Goal: Register for event/course

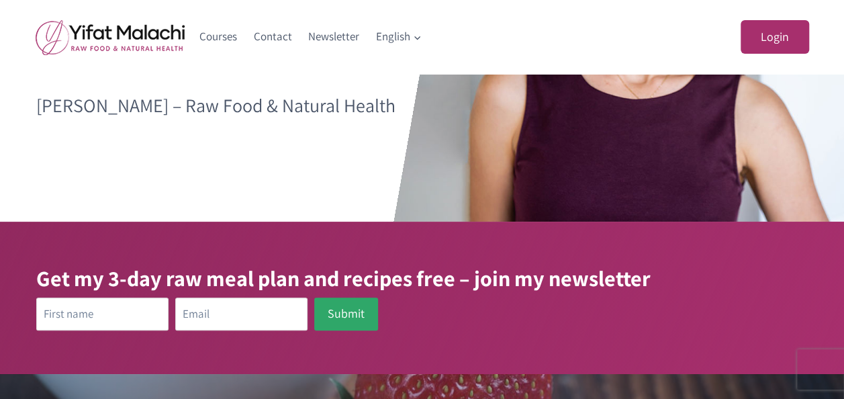
scroll to position [296, 0]
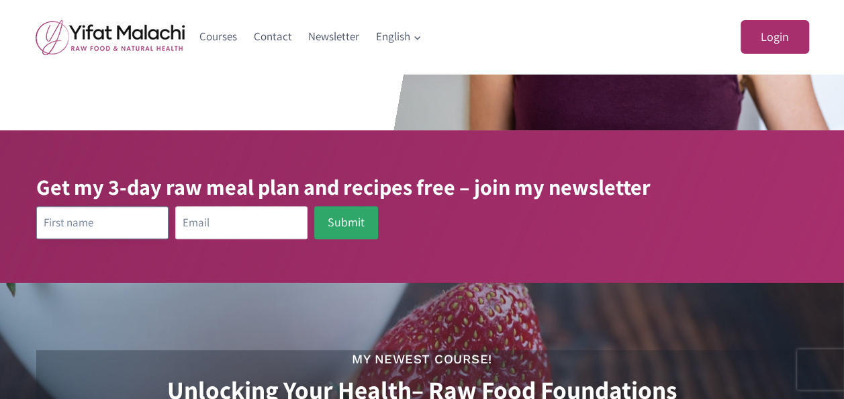
click at [83, 213] on input "text" at bounding box center [102, 222] width 132 height 33
type input "marie"
click at [195, 228] on input "email" at bounding box center [241, 222] width 132 height 33
type input "fjarilsblommor@outlook.com"
click at [329, 230] on button "Submit" at bounding box center [346, 222] width 64 height 33
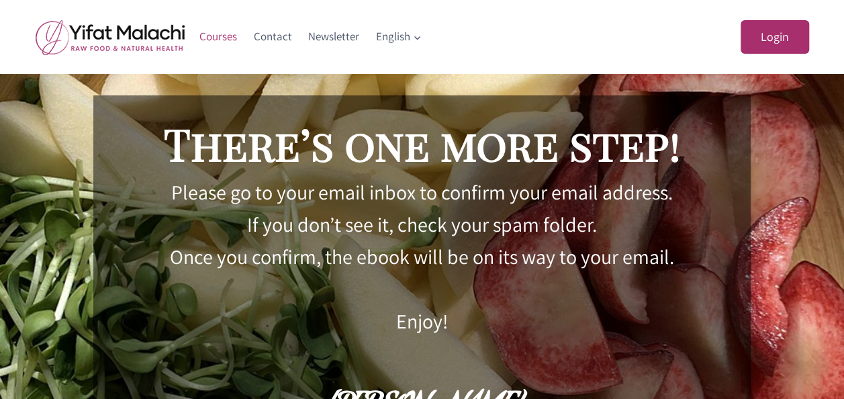
click at [229, 38] on link "Courses" at bounding box center [218, 37] width 54 height 32
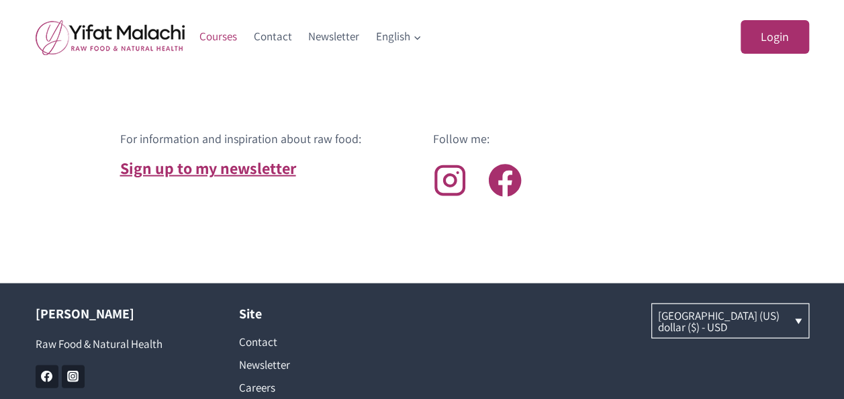
scroll to position [1219, 0]
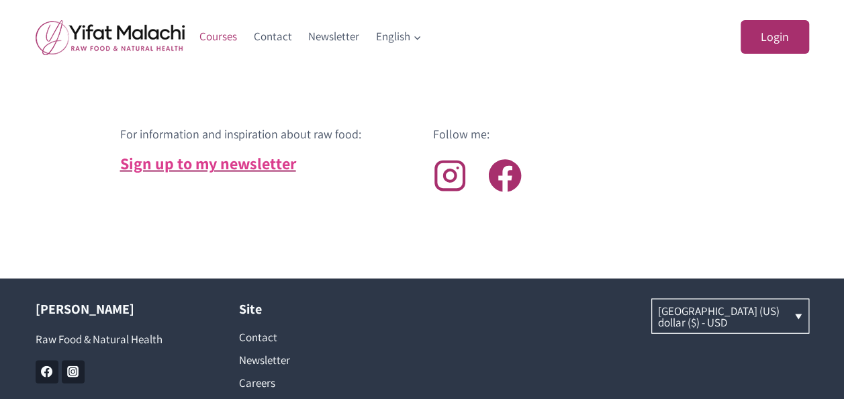
click at [211, 162] on link "Sign up to my newsletter" at bounding box center [208, 162] width 176 height 21
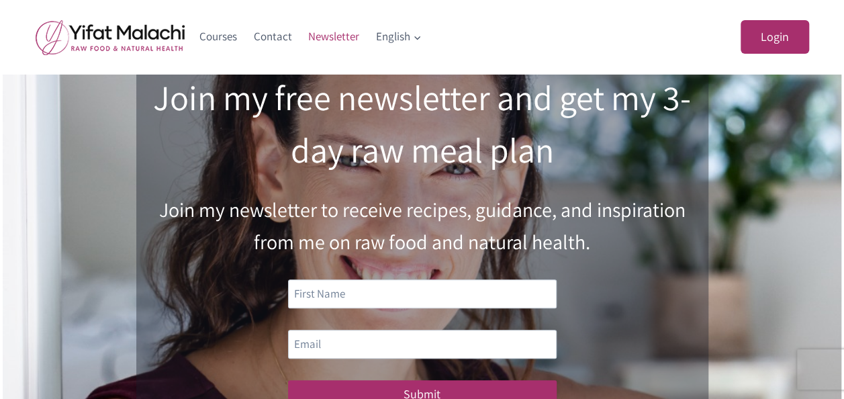
scroll to position [97, 0]
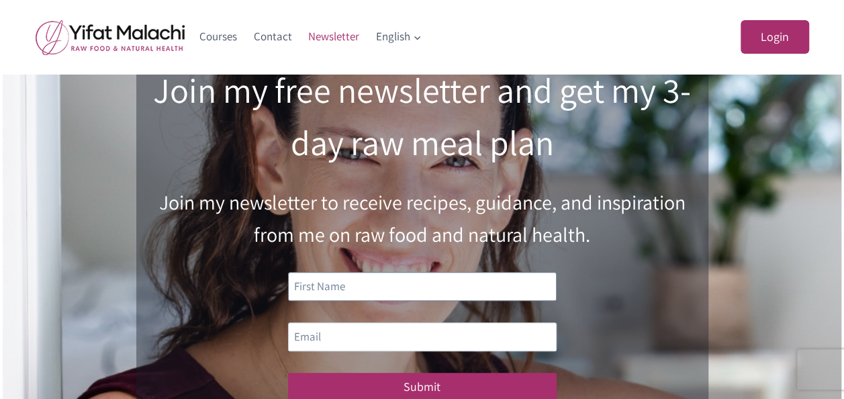
click at [394, 277] on input "text" at bounding box center [422, 286] width 268 height 29
type input "marie"
click at [357, 331] on input "email" at bounding box center [422, 336] width 268 height 29
type input "fjarilsblommor@outlook.com"
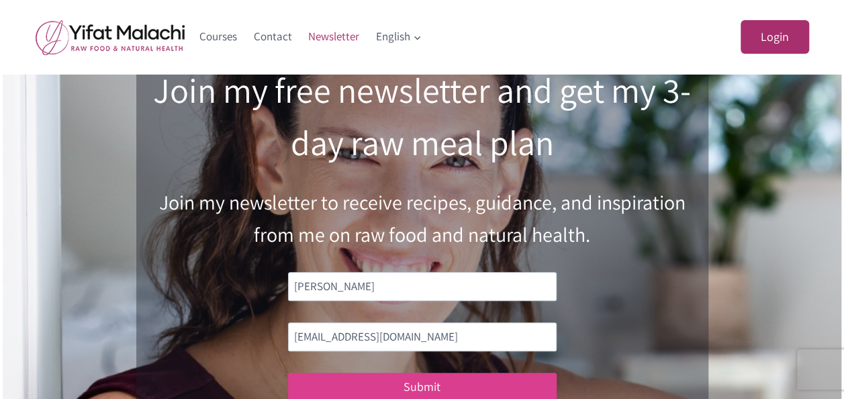
click at [402, 385] on button "Submit" at bounding box center [422, 386] width 268 height 29
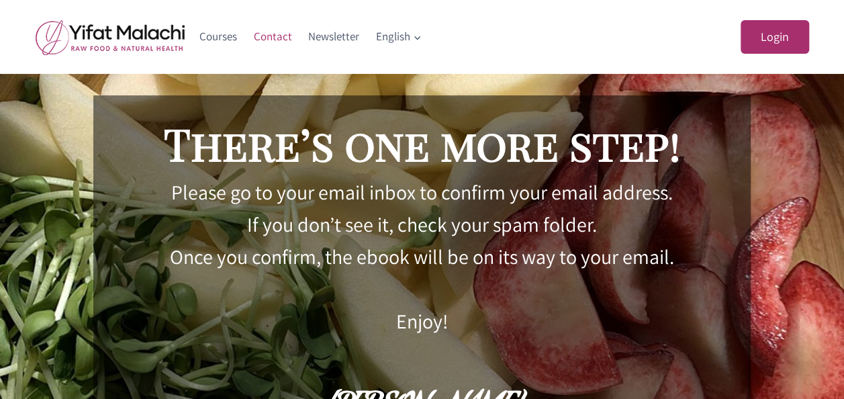
click at [275, 35] on link "Contact" at bounding box center [272, 37] width 55 height 32
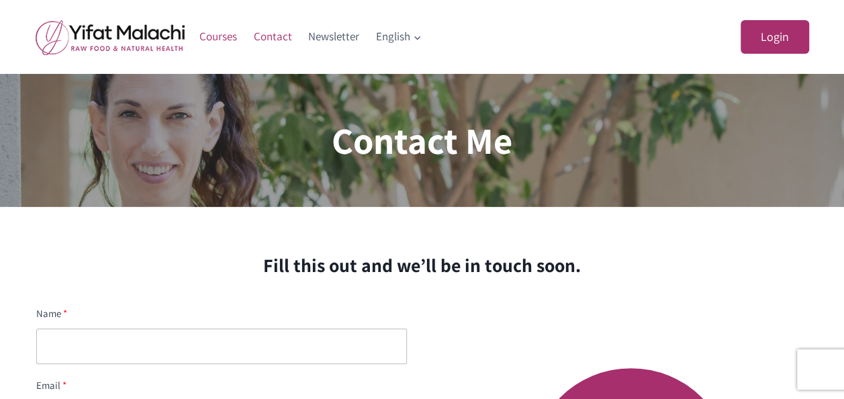
click at [222, 39] on link "Courses" at bounding box center [218, 37] width 54 height 32
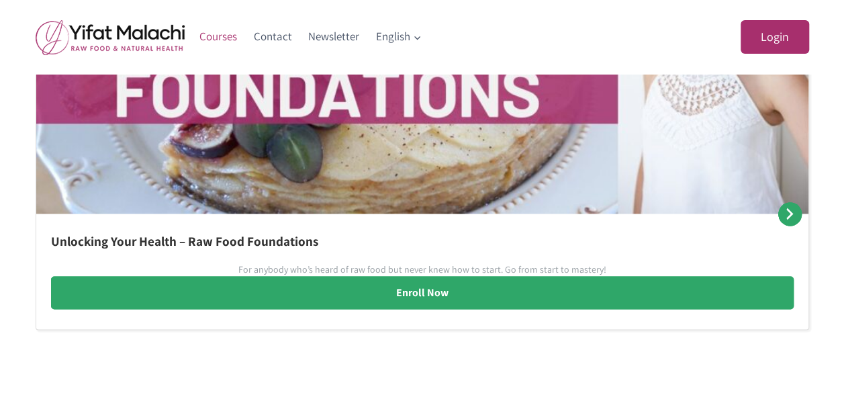
scroll to position [1072, 0]
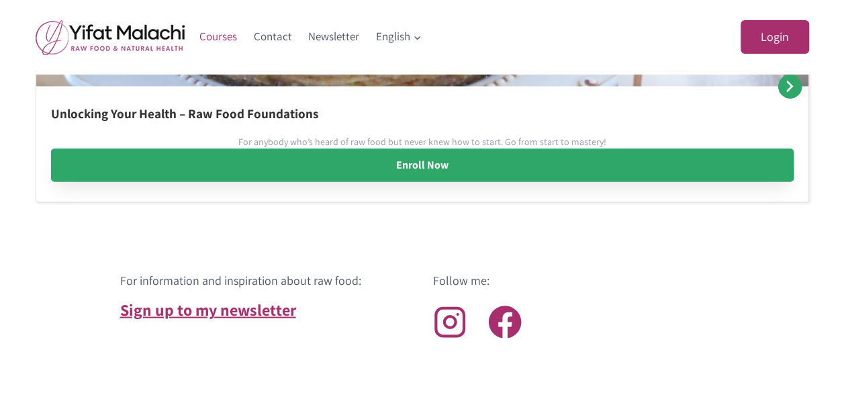
click at [439, 173] on link "Enroll Now" at bounding box center [422, 165] width 742 height 34
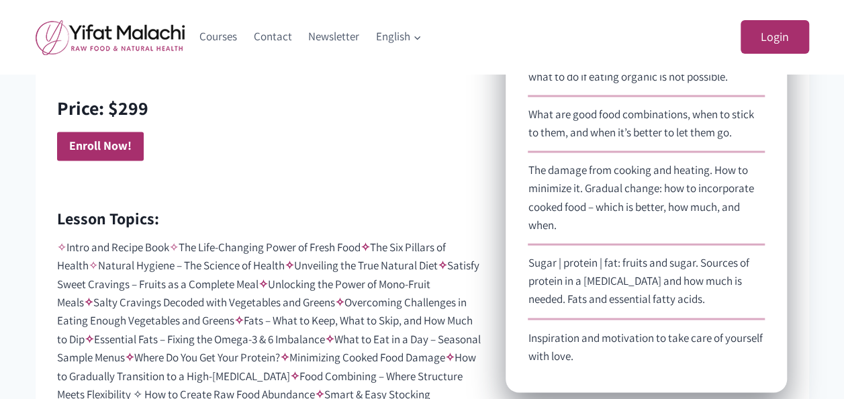
scroll to position [1125, 0]
